Goal: Information Seeking & Learning: Check status

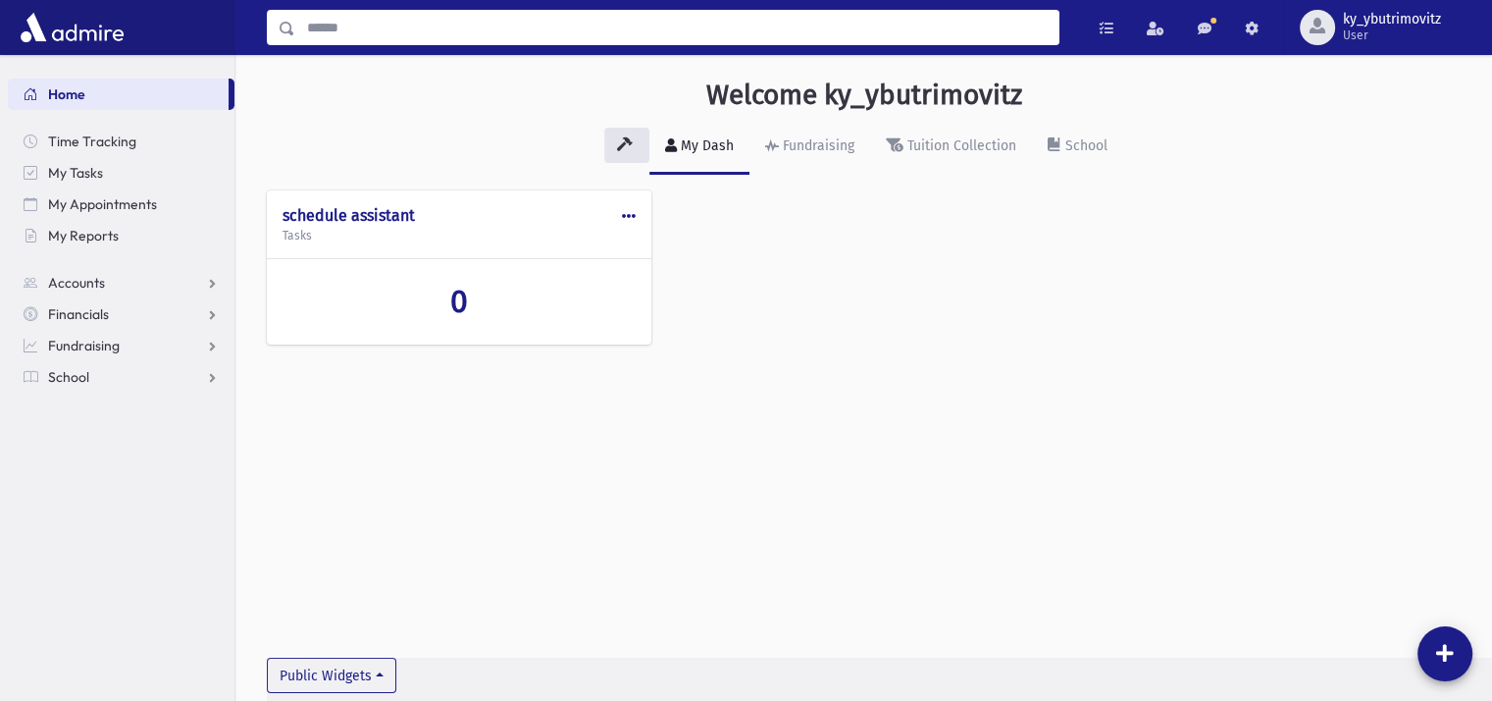
click at [456, 29] on input "Search" at bounding box center [676, 27] width 763 height 35
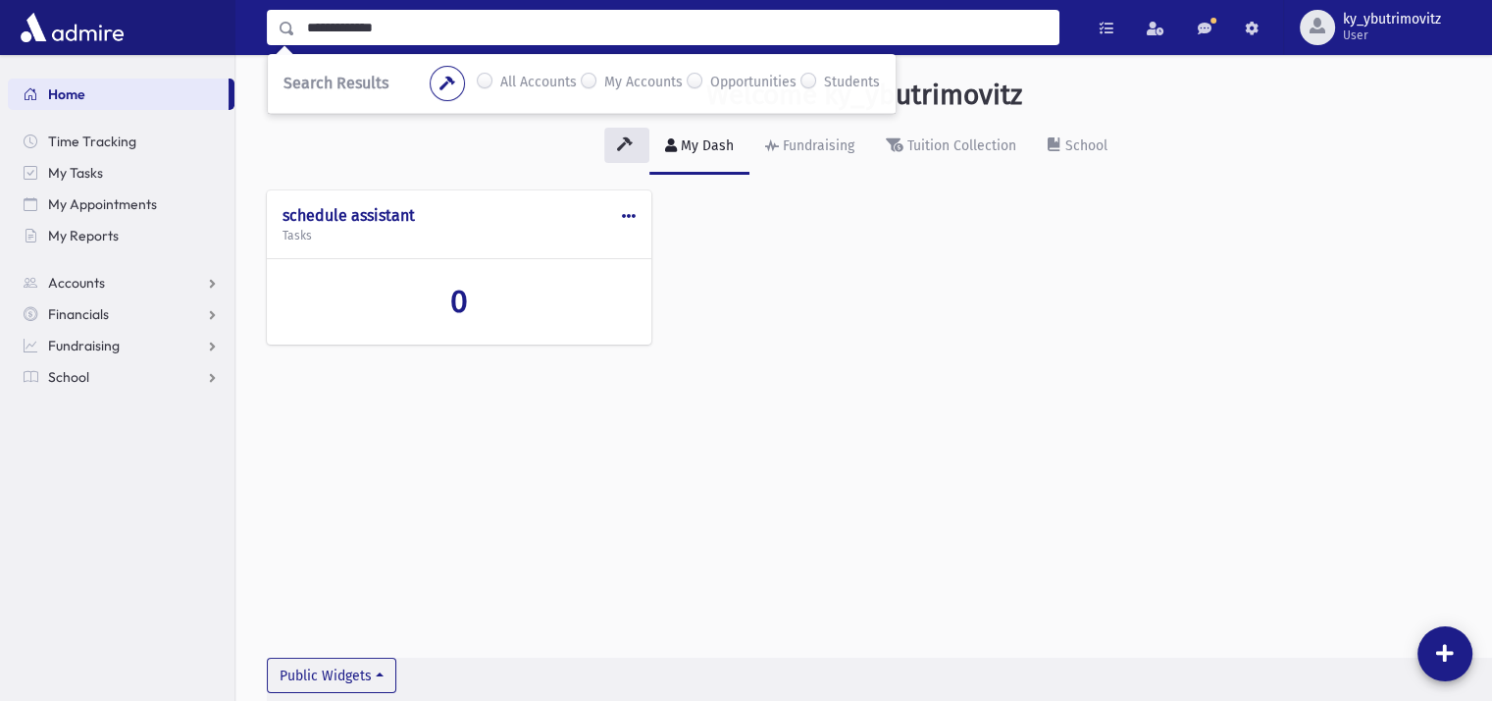
type input "**********"
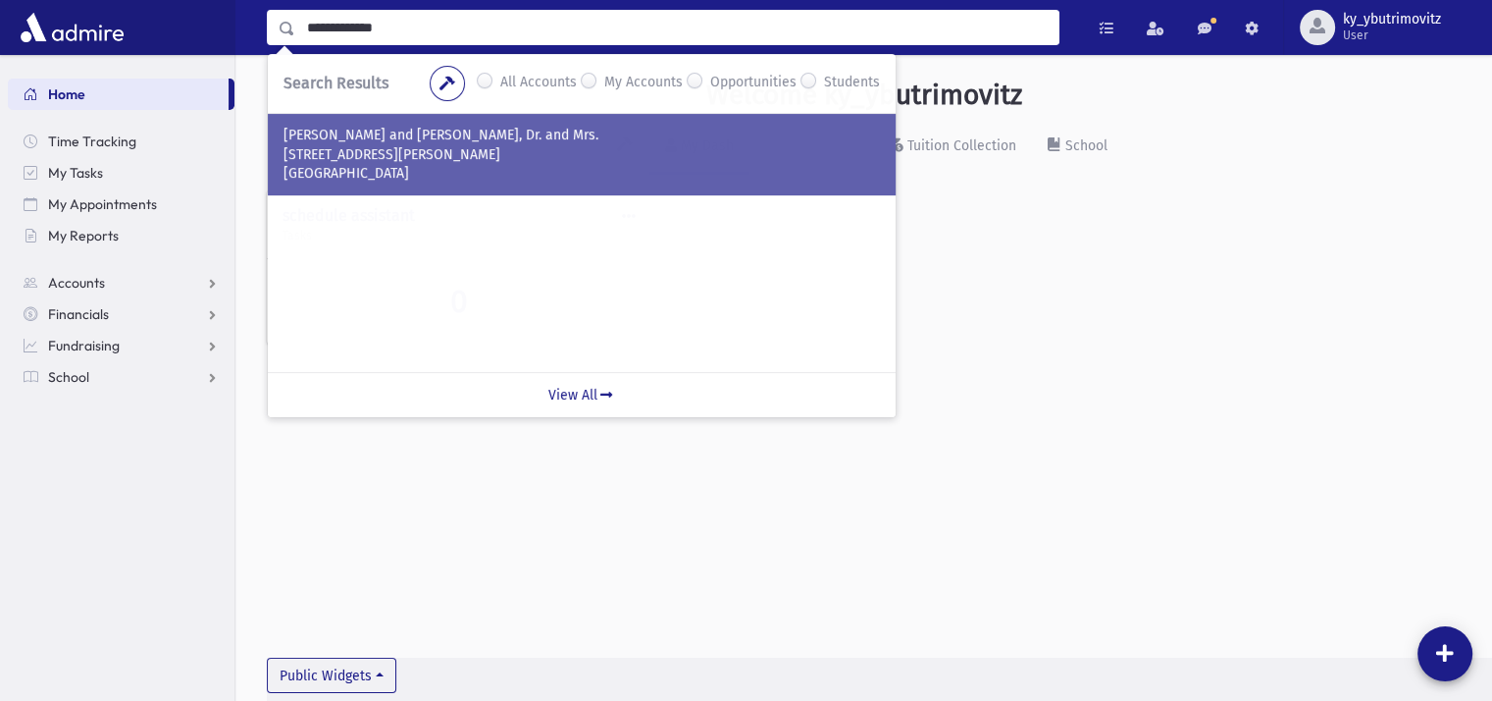
click at [372, 144] on p "[PERSON_NAME] and [PERSON_NAME], Dr. and Mrs." at bounding box center [582, 136] width 597 height 20
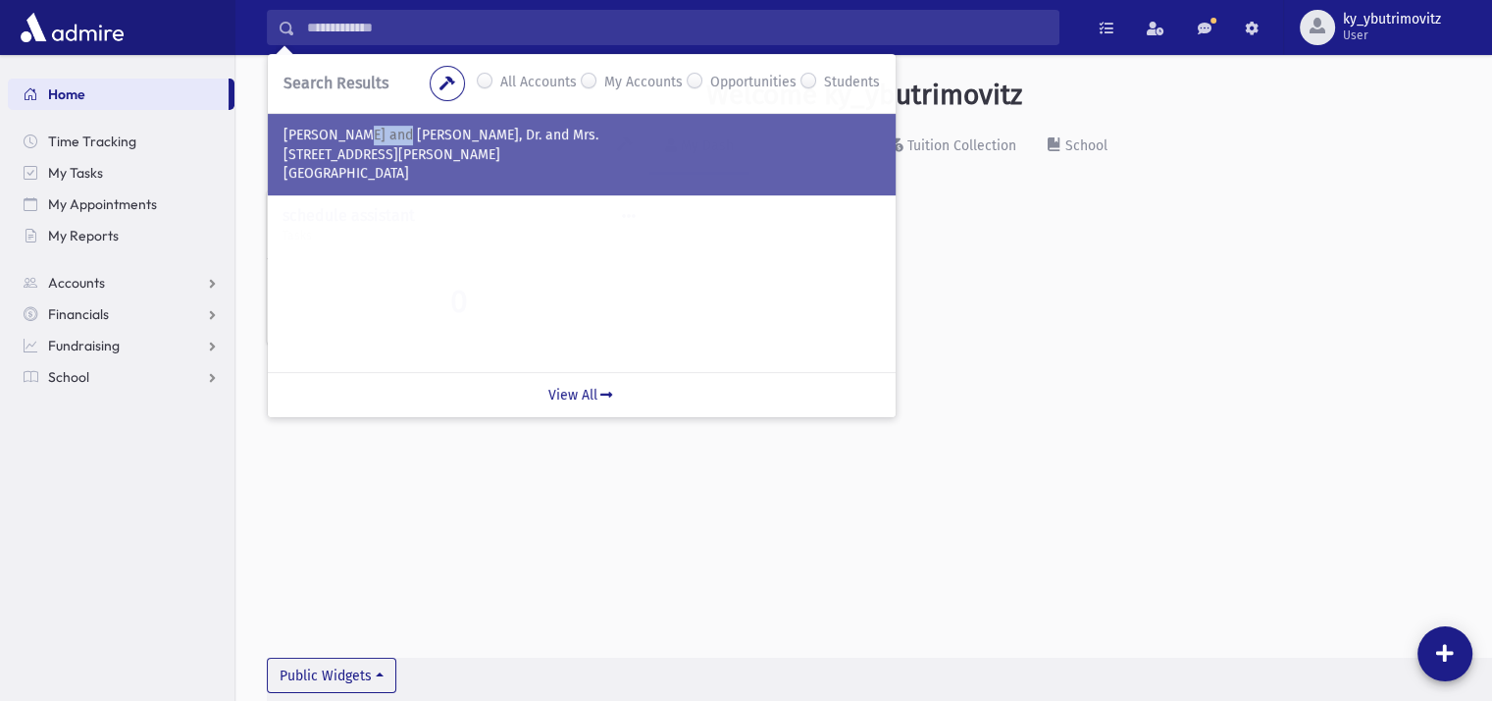
click at [372, 144] on p "[PERSON_NAME] and [PERSON_NAME], Dr. and Mrs." at bounding box center [582, 136] width 597 height 20
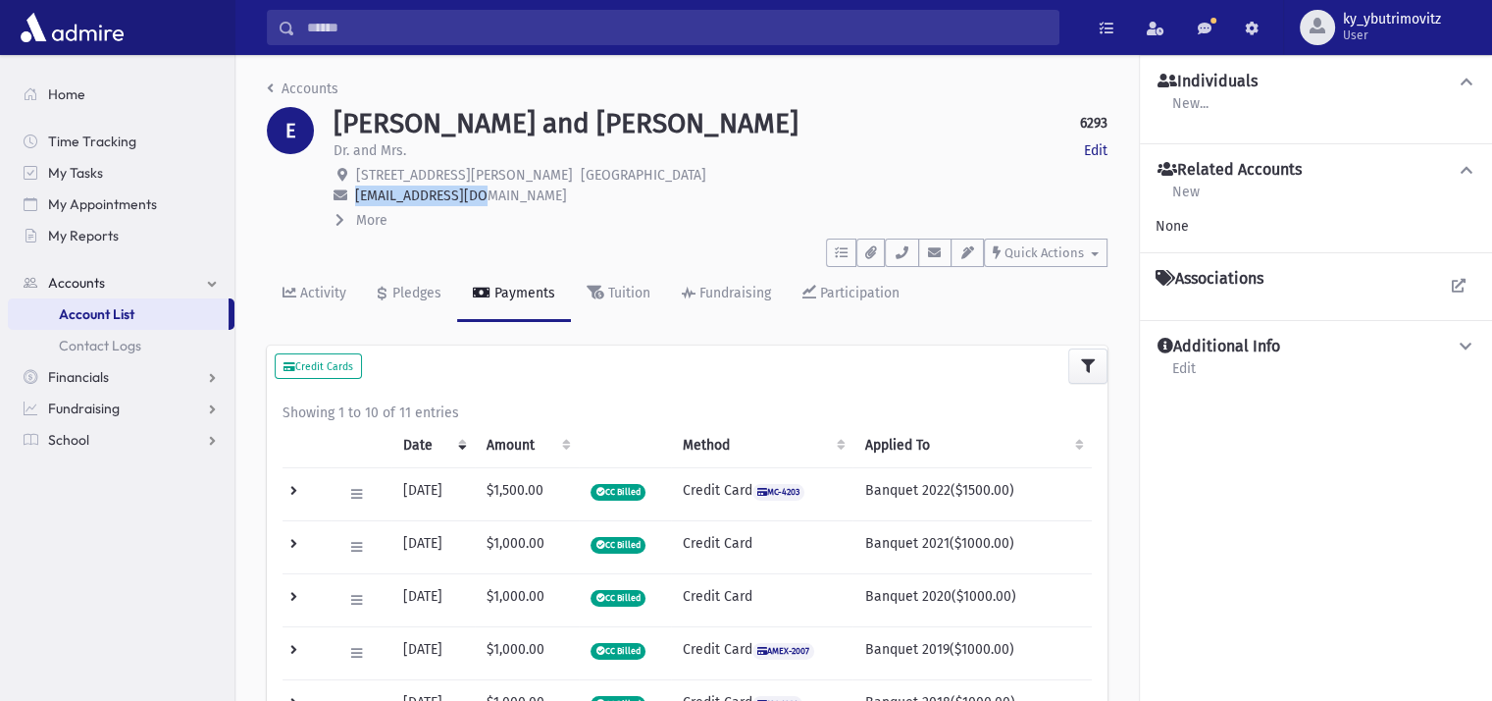
drag, startPoint x: 487, startPoint y: 194, endPoint x: 358, endPoint y: 189, distance: 128.6
click at [358, 189] on span "[EMAIL_ADDRESS][DOMAIN_NAME]" at bounding box center [461, 195] width 212 height 17
copy span "[EMAIL_ADDRESS][DOMAIN_NAME]"
click at [629, 202] on p "[EMAIL_ADDRESS][DOMAIN_NAME]" at bounding box center [721, 195] width 774 height 21
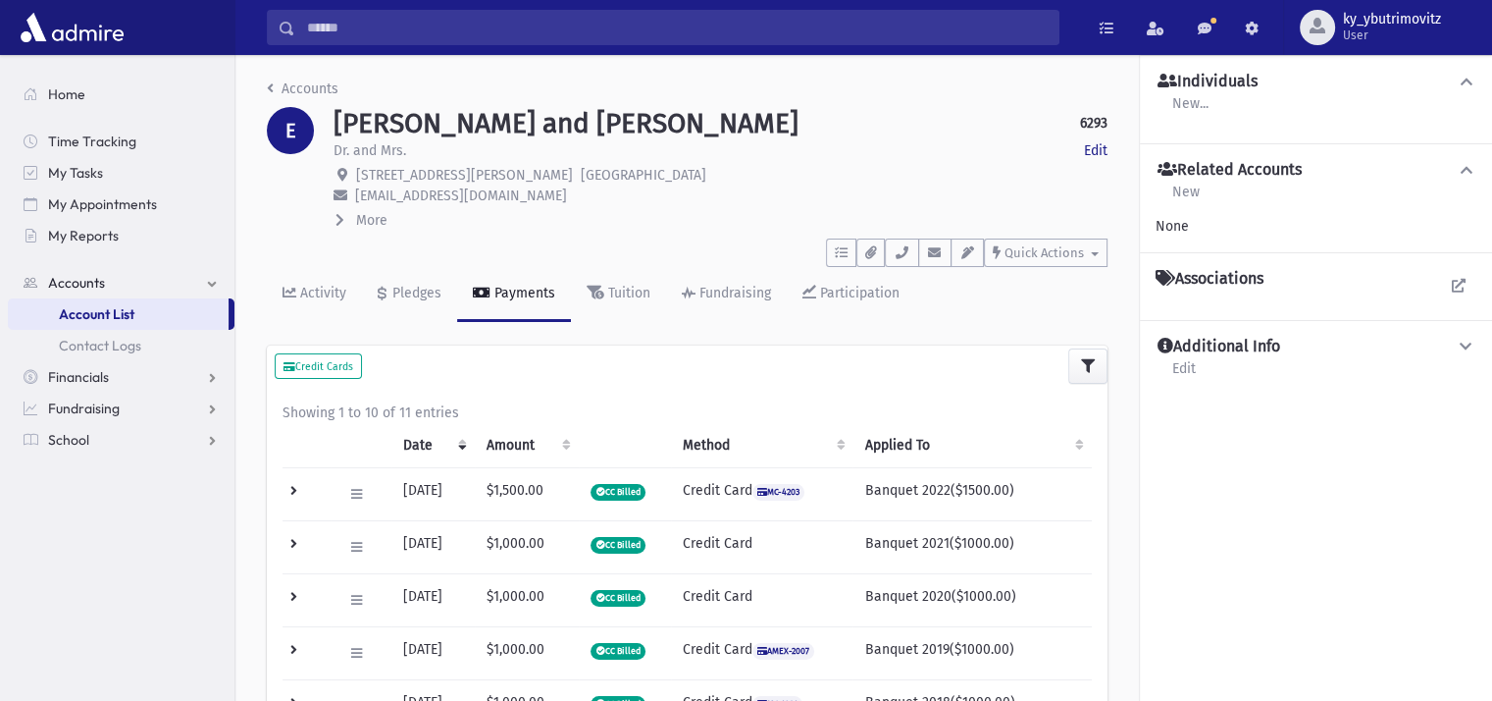
drag, startPoint x: 628, startPoint y: 175, endPoint x: 356, endPoint y: 168, distance: 271.9
click at [356, 168] on span "[STREET_ADDRESS][PERSON_NAME] [GEOGRAPHIC_DATA], CA 90004" at bounding box center [531, 175] width 350 height 17
copy span "[STREET_ADDRESS][PERSON_NAME] [GEOGRAPHIC_DATA], CA 90004"
click at [475, 97] on div "Accounts" at bounding box center [687, 92] width 841 height 28
click at [410, 293] on div "Pledges" at bounding box center [415, 293] width 53 height 17
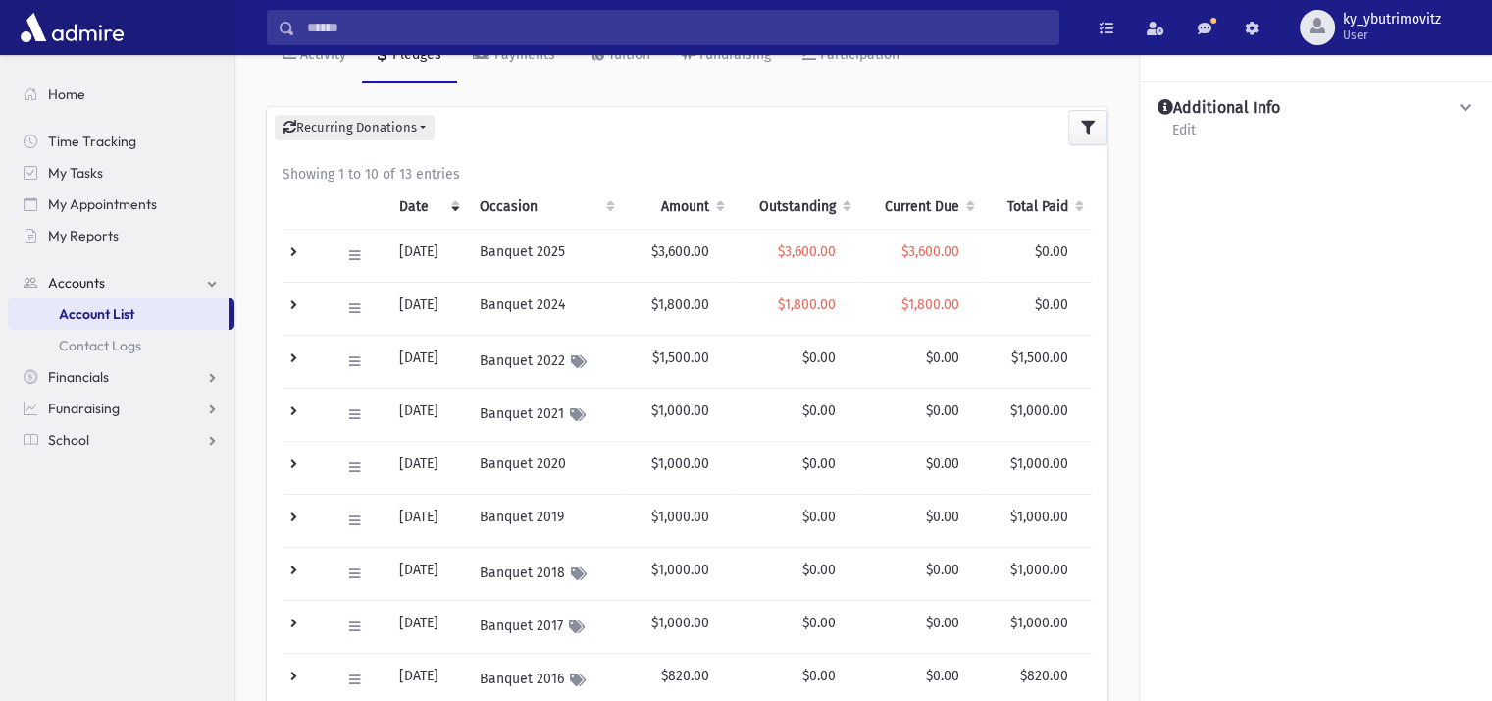
scroll to position [294, 0]
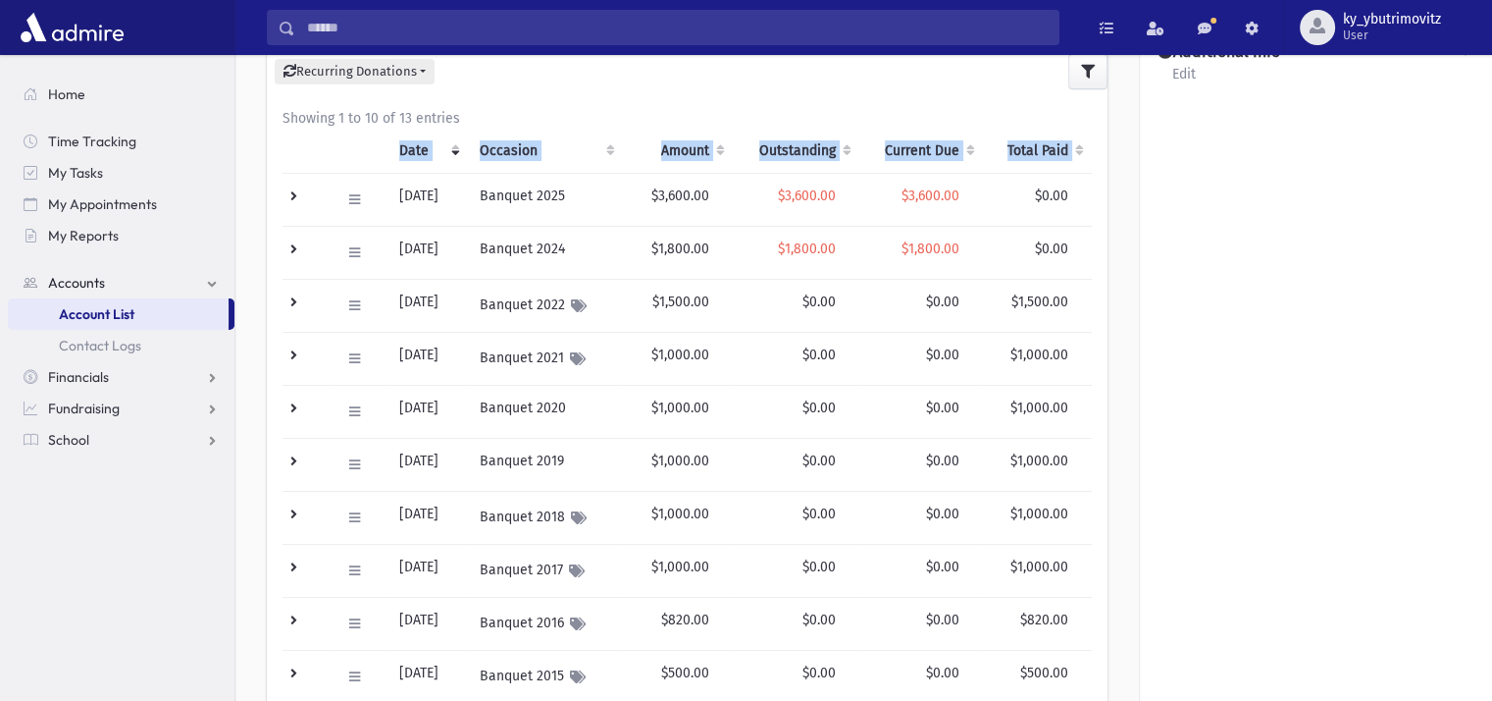
drag, startPoint x: 389, startPoint y: 191, endPoint x: 1093, endPoint y: 232, distance: 705.6
click at [1093, 232] on div "Showing 1 to 10 of 13 entries Date Occasion Amount Outstanding Current Due Tota…" at bounding box center [687, 466] width 841 height 748
click at [1197, 215] on div "Individuals New... New Individual Add Existing Individual Create Primary Indivi…" at bounding box center [1316, 370] width 352 height 1218
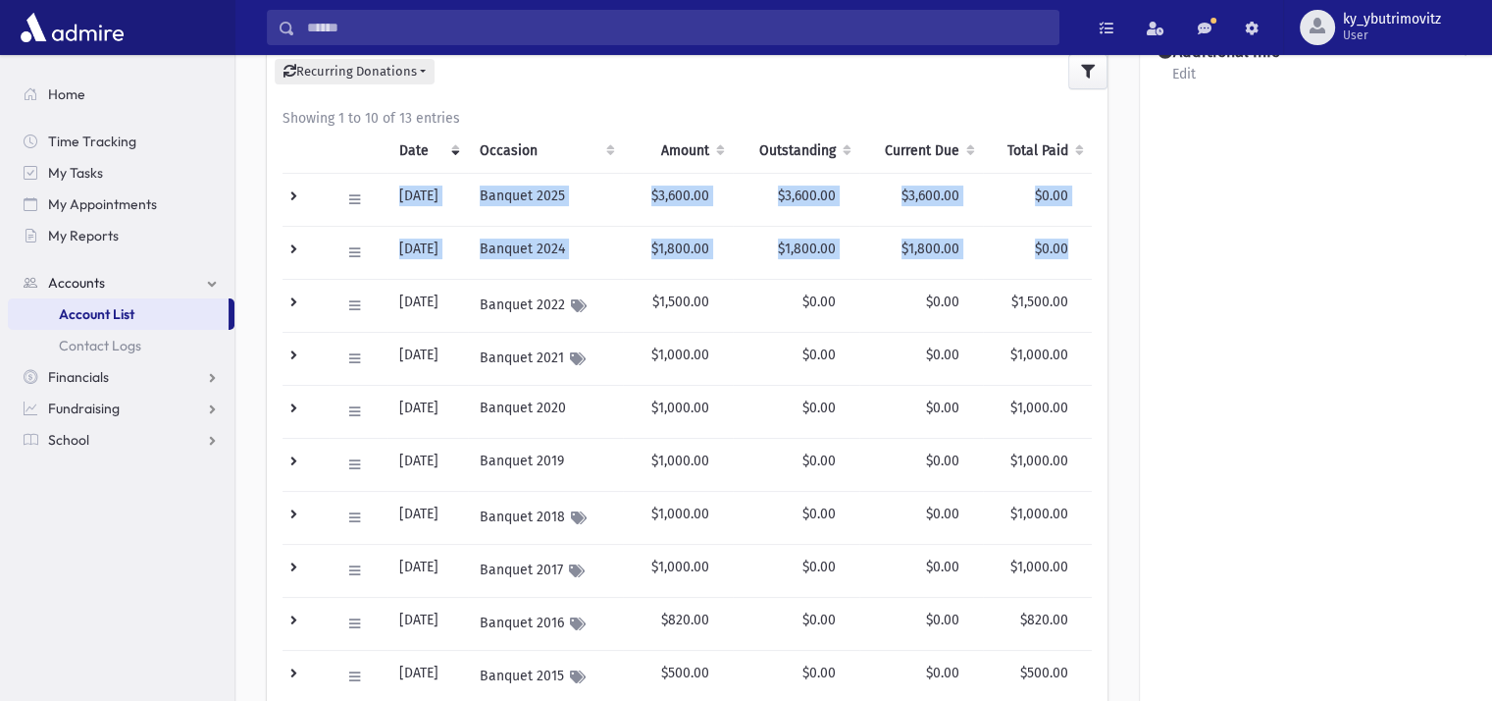
drag, startPoint x: 393, startPoint y: 193, endPoint x: 1069, endPoint y: 235, distance: 677.3
click at [1069, 235] on tbody "Edit Delete New Payment Schedule Payments Delete Scheduled Payments View Applie…" at bounding box center [687, 438] width 809 height 530
copy tbody "[DATE] Banquet 2025 $3,600.00 $3,600.00 $3,600.00 $0.00 1 $0.00 [DATE] [DATE] E…"
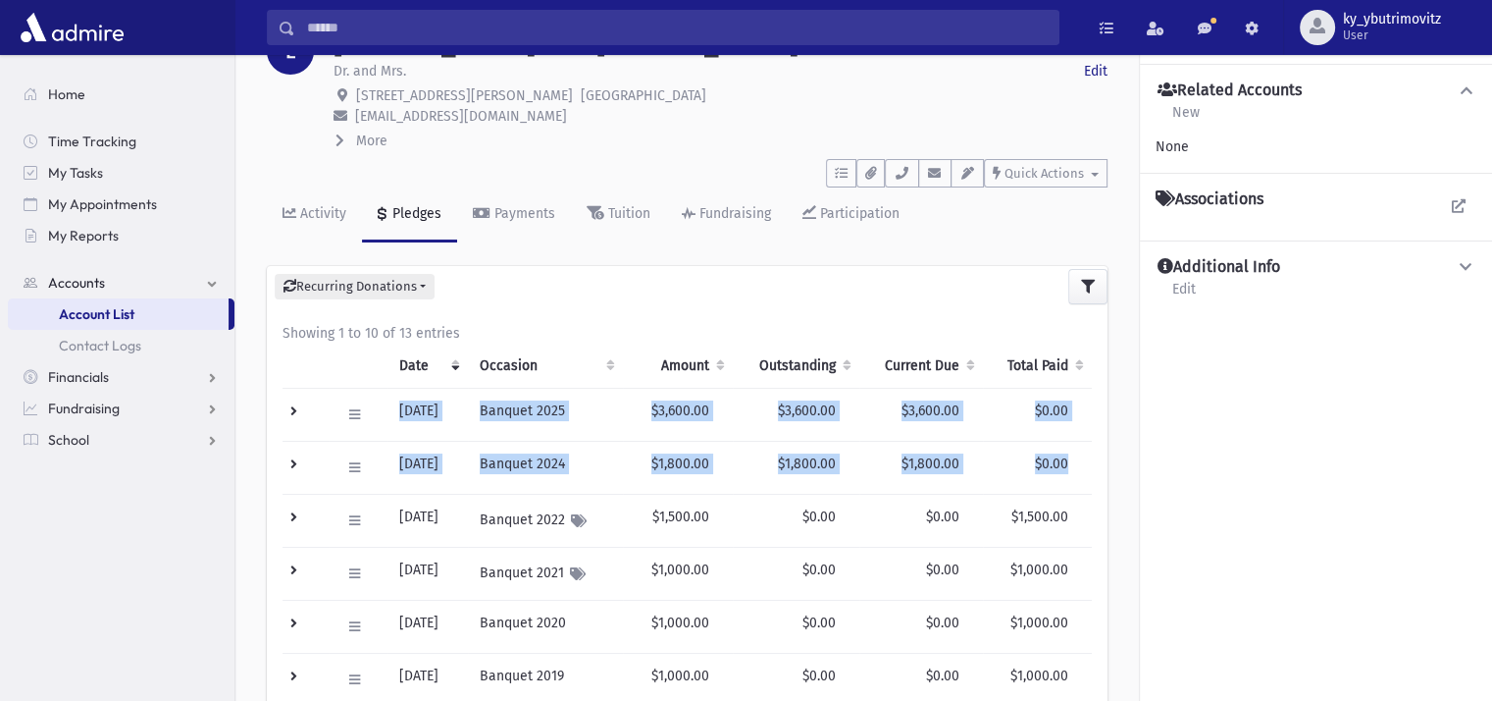
scroll to position [0, 0]
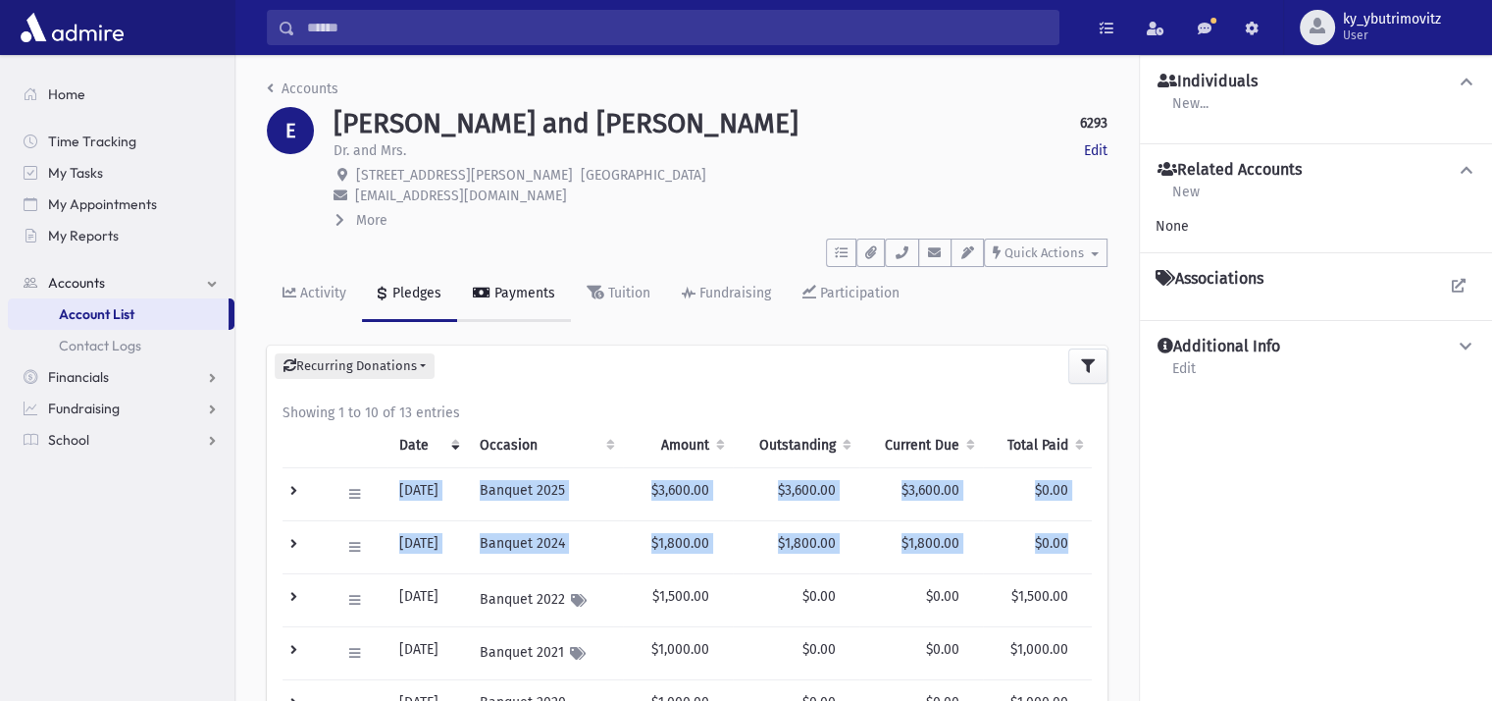
click at [529, 286] on div "Payments" at bounding box center [523, 293] width 65 height 17
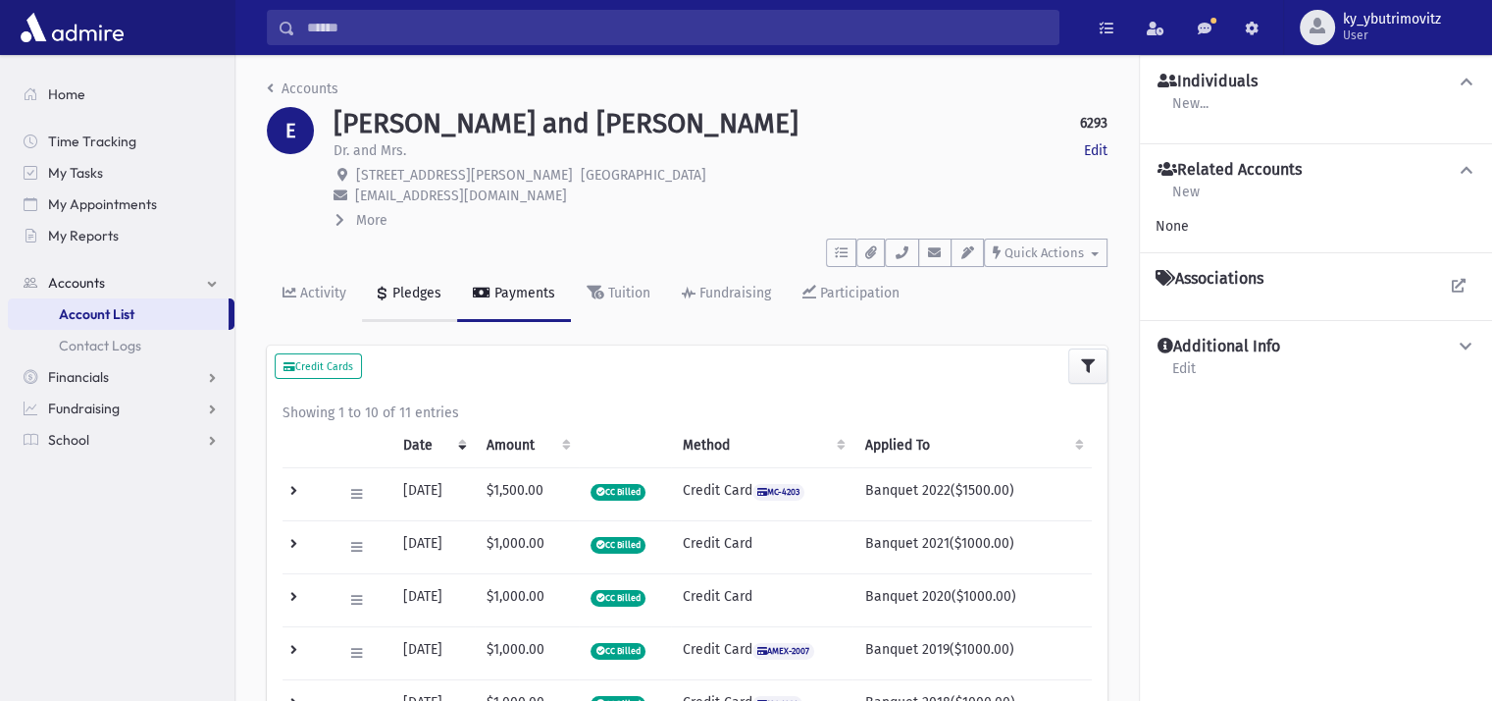
click at [430, 292] on div "Pledges" at bounding box center [415, 293] width 53 height 17
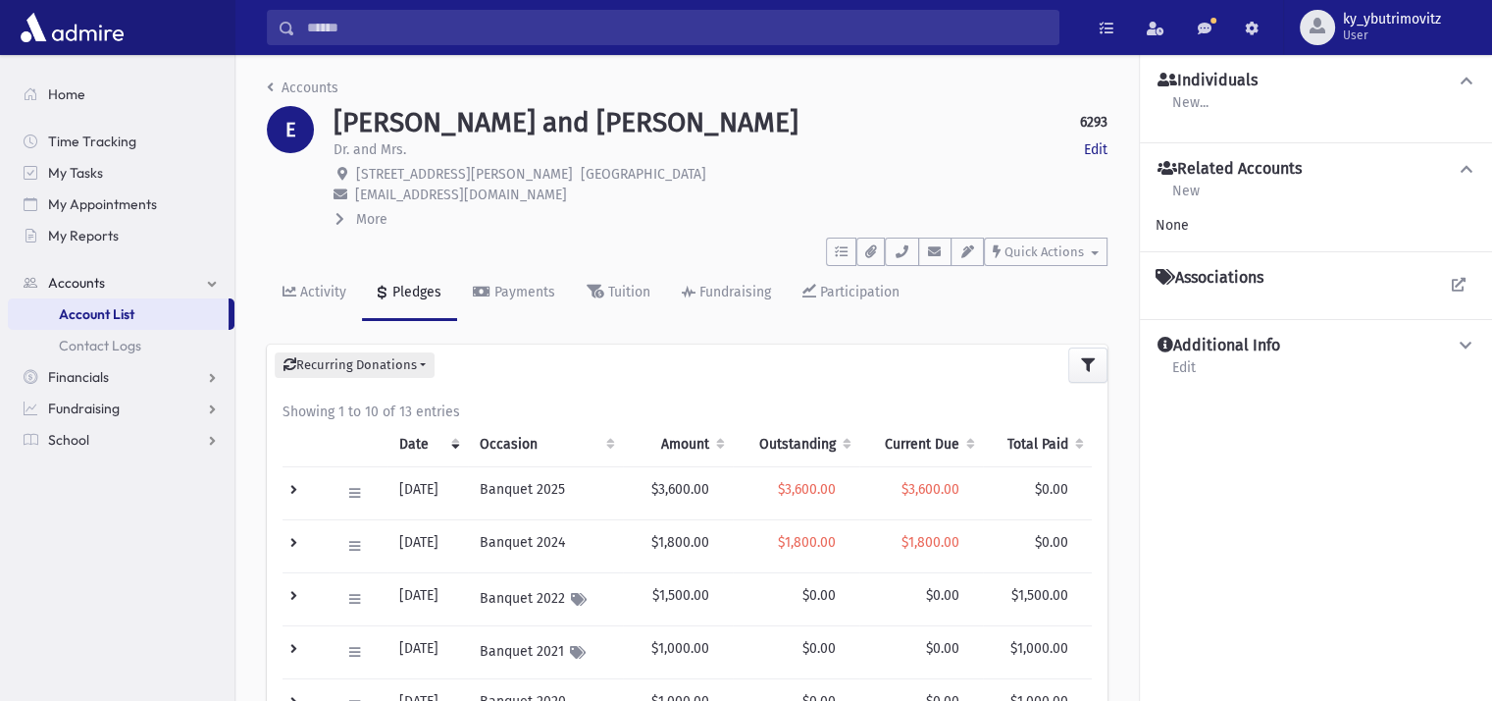
scroll to position [98, 0]
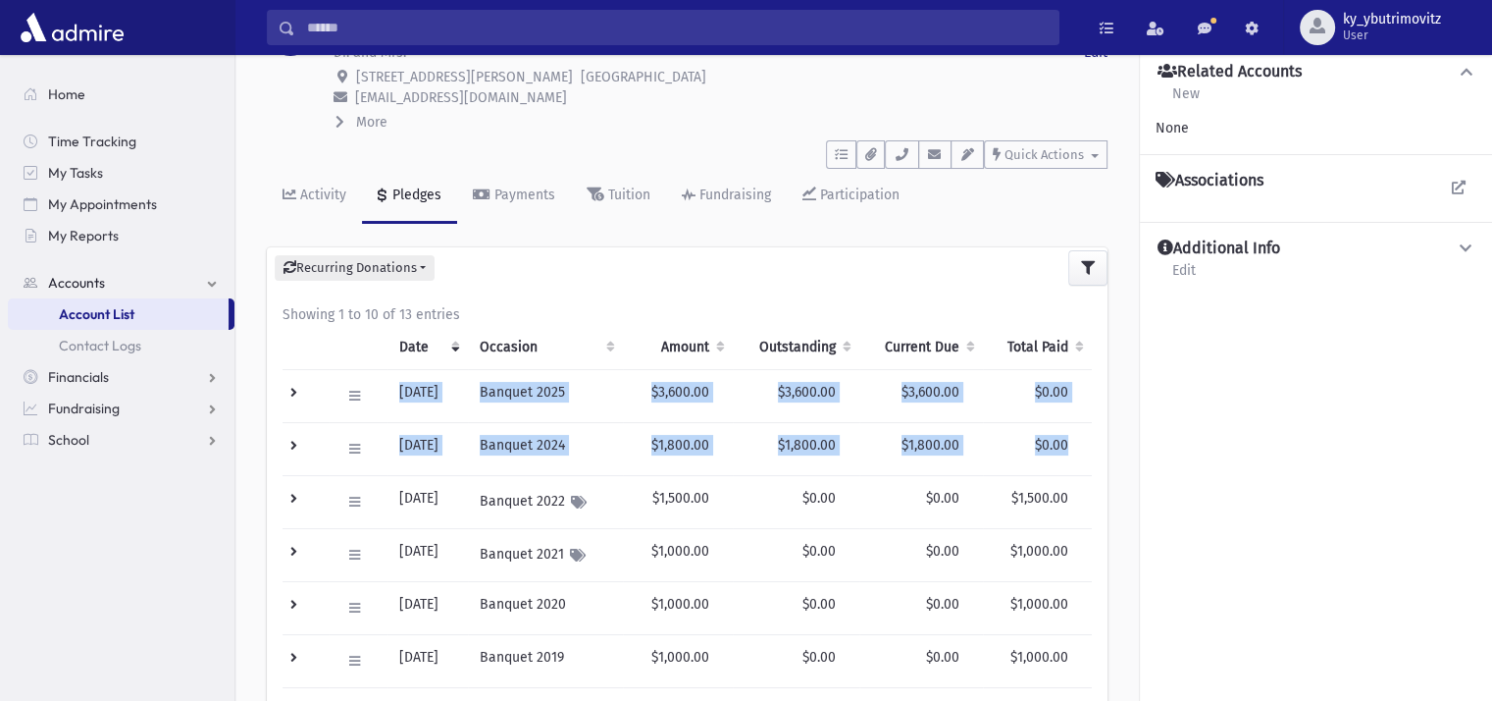
drag, startPoint x: 396, startPoint y: 388, endPoint x: 1072, endPoint y: 438, distance: 677.9
click at [1072, 438] on tbody "Edit Delete New Payment Schedule Payments Delete Scheduled Payments View Applie…" at bounding box center [687, 634] width 809 height 530
copy tbody "[DATE] Banquet 2025 $3,600.00 $3,600.00 $3,600.00 $0.00 1 $0.00 [DATE] [DATE] E…"
